Goal: Transaction & Acquisition: Purchase product/service

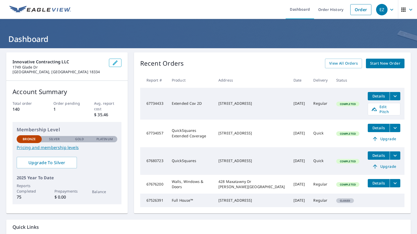
click at [395, 126] on button "filesDropdownBtn-67734057" at bounding box center [394, 128] width 11 height 8
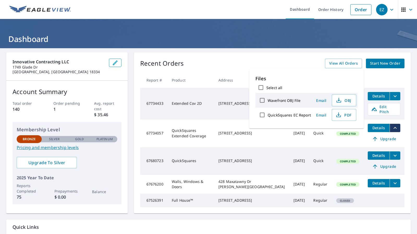
click at [402, 127] on div "Recent Orders View All Orders Start New Order Report # Product Address Date Del…" at bounding box center [272, 132] width 277 height 161
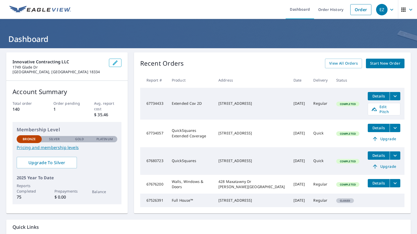
click at [202, 132] on td "QuickSquares Extended Coverage" at bounding box center [190, 134] width 47 height 28
click at [384, 66] on link "Start New Order" at bounding box center [385, 64] width 39 height 10
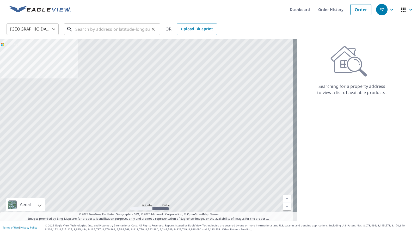
click at [94, 30] on input "text" at bounding box center [112, 29] width 74 height 15
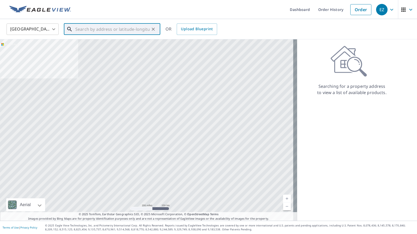
paste input "[STREET_ADDRESS]"
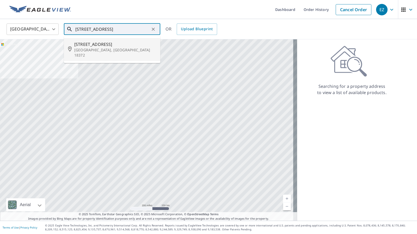
click at [97, 47] on span "[STREET_ADDRESS]" at bounding box center [115, 44] width 82 height 6
type input "[STREET_ADDRESS]"
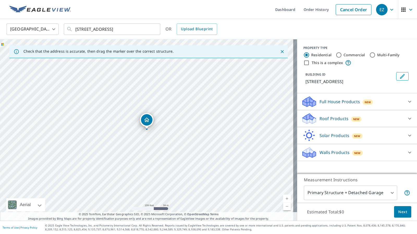
click at [326, 120] on p "Roof Products" at bounding box center [333, 118] width 29 height 6
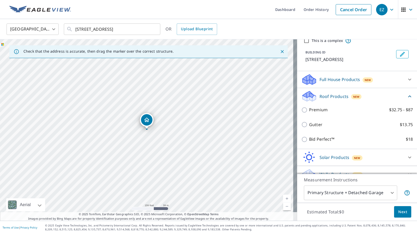
scroll to position [22, 0]
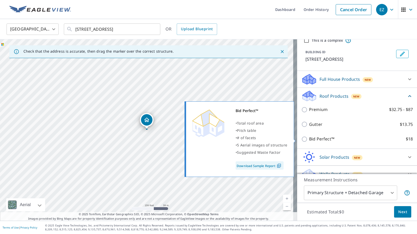
click at [302, 139] on input "Bid Perfect™ $18" at bounding box center [305, 139] width 8 height 6
checkbox input "true"
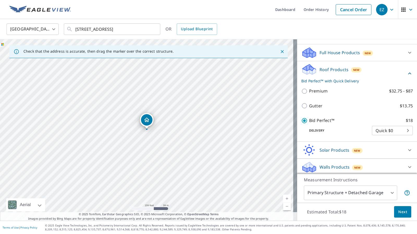
scroll to position [49, 0]
click at [403, 211] on button "Next" at bounding box center [402, 212] width 17 height 12
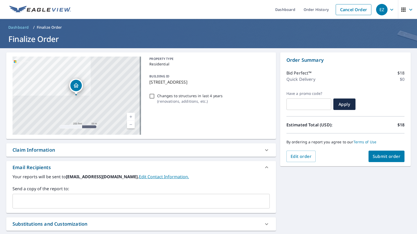
click at [151, 94] on input "Changes to structures in last 4 years ( renovations, additions, etc. )" at bounding box center [152, 96] width 6 height 6
checkbox input "true"
click at [387, 161] on button "Submit order" at bounding box center [386, 156] width 36 height 11
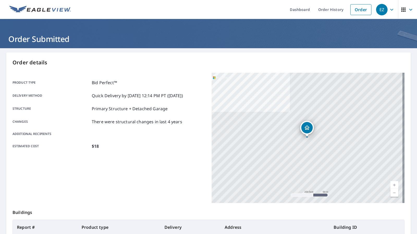
click at [393, 11] on button "EZ" at bounding box center [386, 9] width 24 height 19
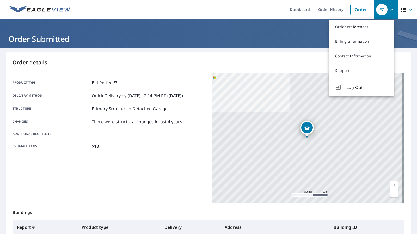
click at [267, 10] on ul "Dashboard Order History Order" at bounding box center [224, 9] width 300 height 19
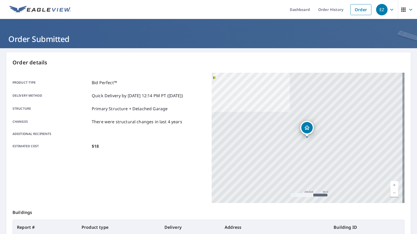
click at [390, 10] on icon "button" at bounding box center [391, 10] width 3 height 2
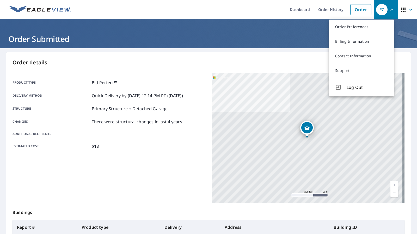
click at [239, 11] on ul "Dashboard Order History Order" at bounding box center [224, 9] width 300 height 19
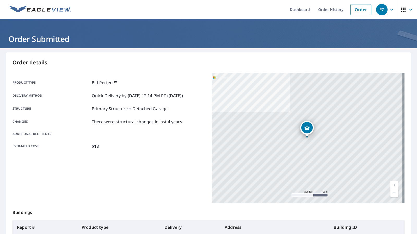
scroll to position [72, 0]
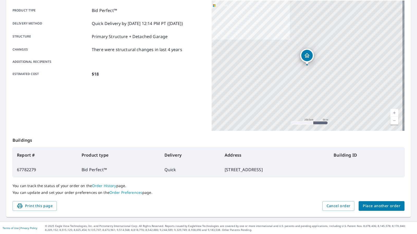
click at [391, 209] on button "Place another order" at bounding box center [381, 206] width 46 height 10
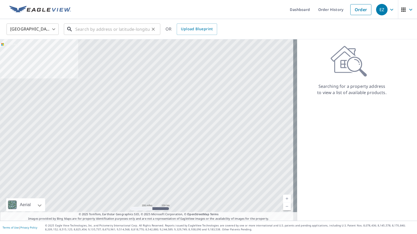
click at [123, 27] on input "text" at bounding box center [112, 29] width 74 height 15
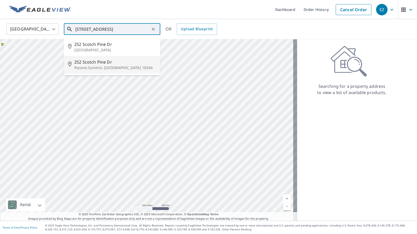
click at [103, 65] on span "252 Scotch Pine Dr" at bounding box center [115, 62] width 82 height 6
type input "[STREET_ADDRESS][PERSON_NAME]"
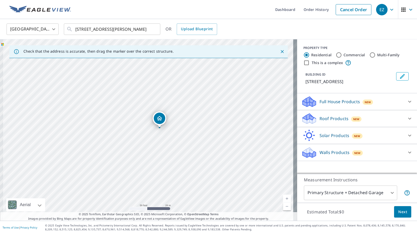
drag, startPoint x: 138, startPoint y: 153, endPoint x: 168, endPoint y: 143, distance: 31.6
click at [168, 143] on div "[STREET_ADDRESS][PERSON_NAME]" at bounding box center [148, 129] width 297 height 181
click at [324, 122] on p "Roof Products" at bounding box center [333, 118] width 29 height 6
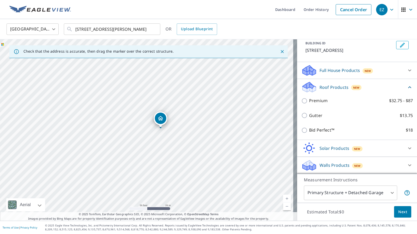
scroll to position [37, 0]
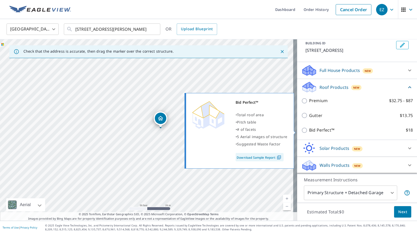
click at [312, 130] on p "Bid Perfect™" at bounding box center [321, 130] width 25 height 7
click at [309, 130] on input "Bid Perfect™ $18" at bounding box center [305, 130] width 8 height 6
checkbox input "true"
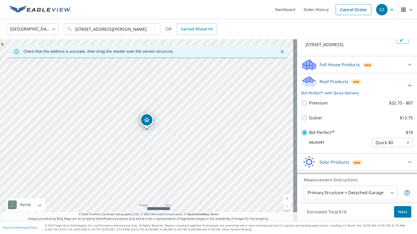
click at [403, 213] on button "Next" at bounding box center [402, 212] width 17 height 12
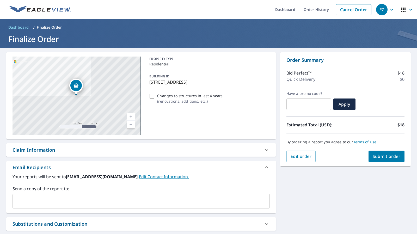
click at [153, 97] on input "Changes to structures in last 4 years ( renovations, additions, etc. )" at bounding box center [152, 96] width 6 height 6
checkbox input "true"
click at [397, 154] on button "Submit order" at bounding box center [386, 156] width 36 height 11
